Goal: Complete application form

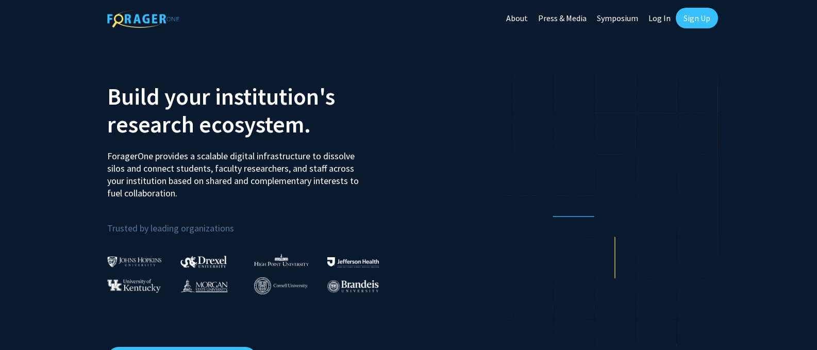
click at [665, 18] on link "Log In" at bounding box center [660, 18] width 32 height 36
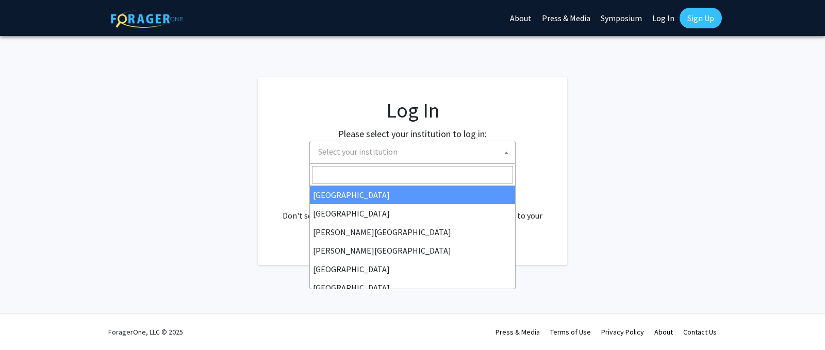
click at [343, 152] on span "Select your institution" at bounding box center [357, 151] width 79 height 10
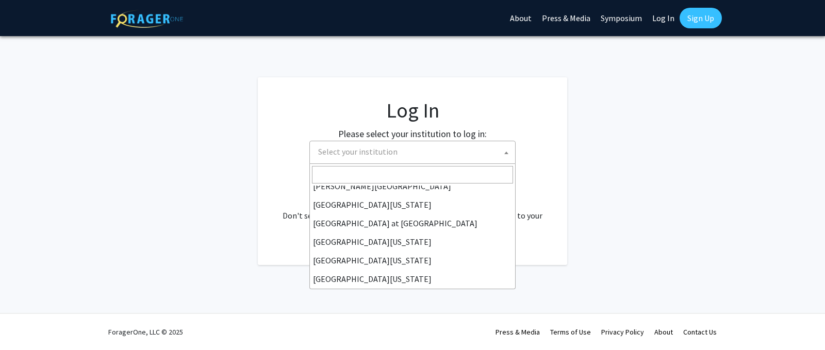
scroll to position [361, 0]
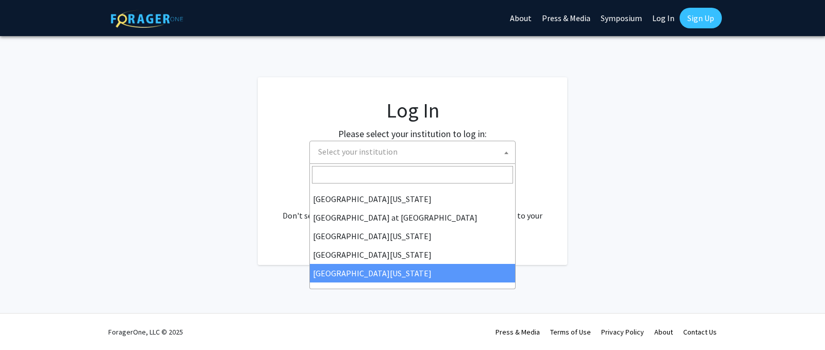
select select "33"
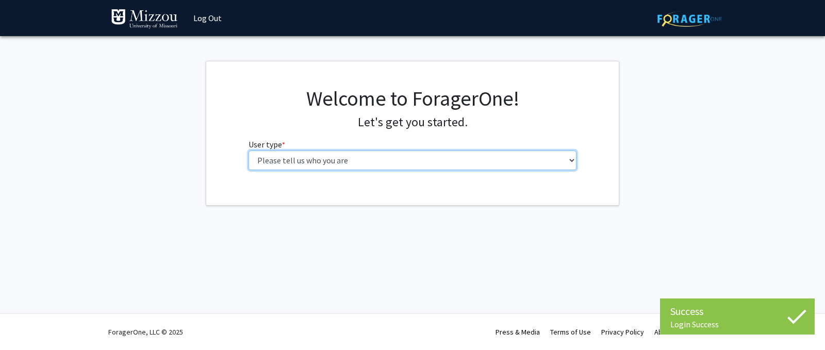
click at [573, 164] on select "Please tell us who you are Undergraduate Student Master's Student Doctoral Cand…" at bounding box center [413, 161] width 328 height 20
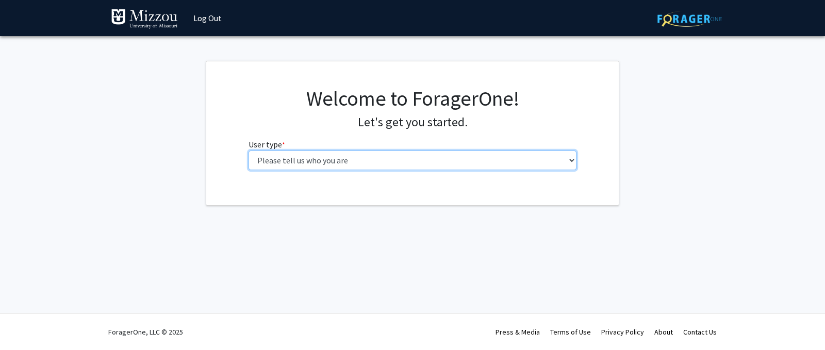
select select "5: faculty"
click at [249, 151] on select "Please tell us who you are Undergraduate Student Master's Student Doctoral Cand…" at bounding box center [413, 161] width 328 height 20
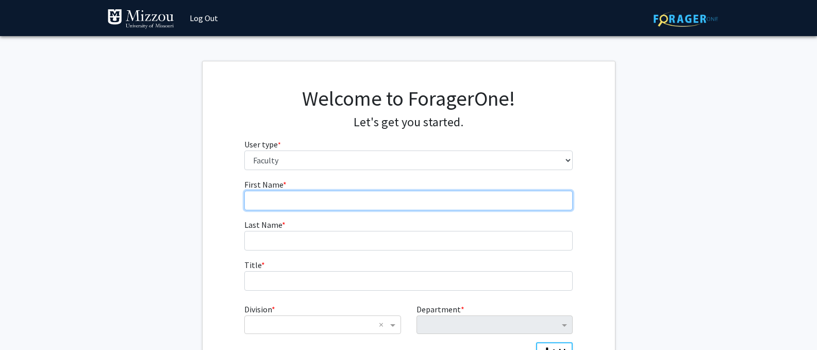
click at [257, 202] on input "First Name * required" at bounding box center [408, 201] width 328 height 20
type input "Botswana"
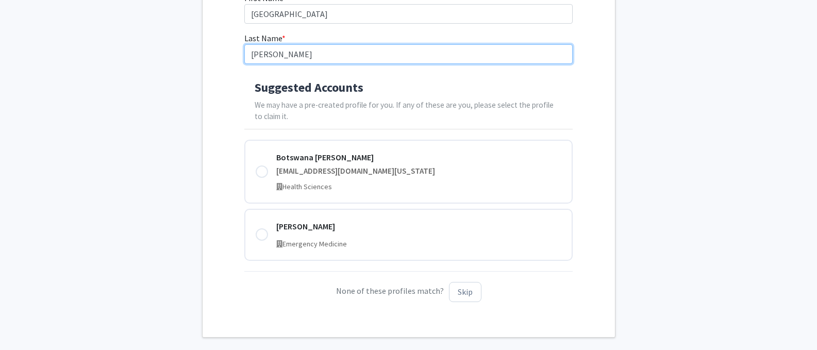
scroll to position [195, 0]
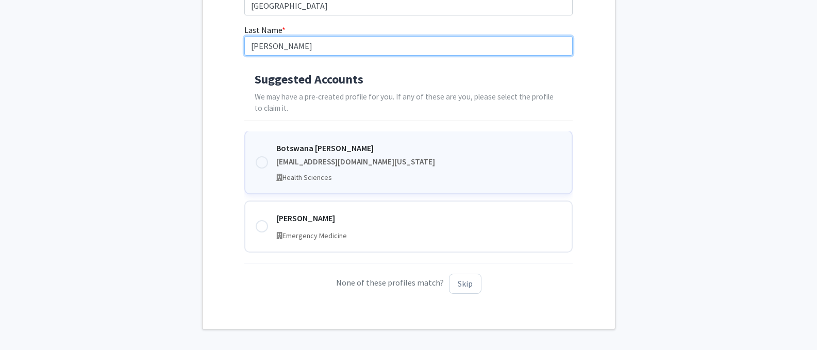
type input "Blackburn"
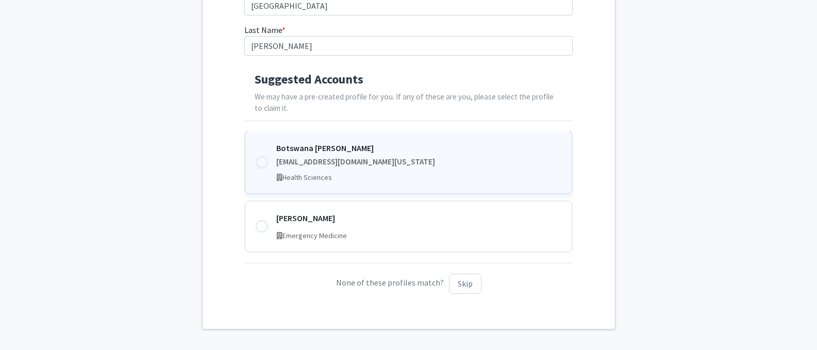
click at [260, 163] on div at bounding box center [262, 162] width 12 height 12
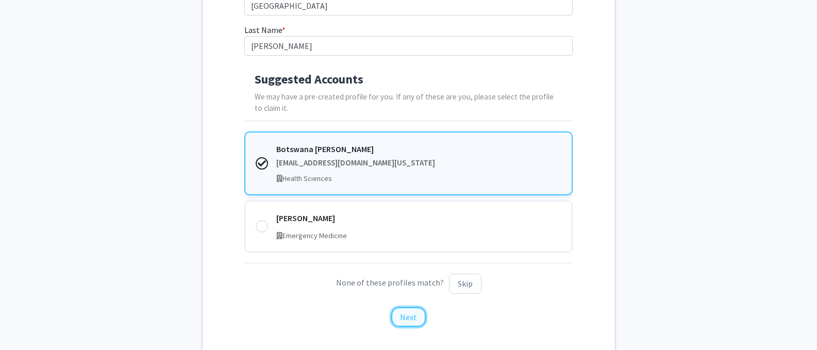
click at [411, 321] on button "Next" at bounding box center [408, 317] width 35 height 20
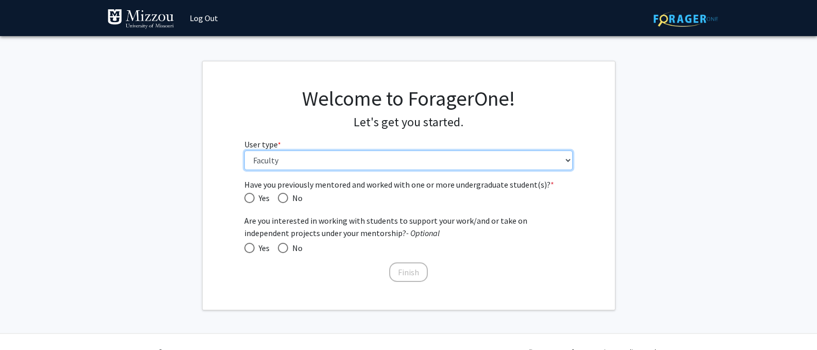
click at [568, 162] on select "Please tell us who you are Undergraduate Student Master's Student Doctoral Cand…" at bounding box center [408, 161] width 328 height 20
click at [568, 161] on select "Please tell us who you are Undergraduate Student Master's Student Doctoral Cand…" at bounding box center [408, 161] width 328 height 20
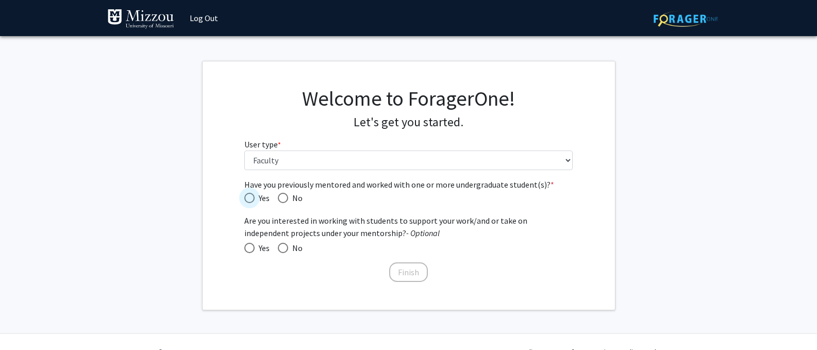
click at [252, 199] on span "Have you previously mentored and worked with one or more undergraduate student(…" at bounding box center [249, 198] width 10 height 10
click at [252, 199] on input "Yes" at bounding box center [249, 198] width 10 height 10
radio input "true"
click at [287, 249] on span at bounding box center [283, 248] width 10 height 10
click at [287, 249] on input "No" at bounding box center [283, 248] width 10 height 10
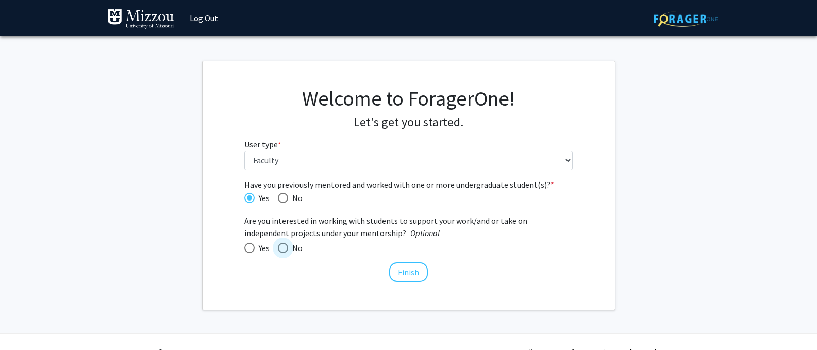
radio input "true"
click at [403, 271] on button "Finish" at bounding box center [408, 272] width 39 height 20
